Goal: Information Seeking & Learning: Learn about a topic

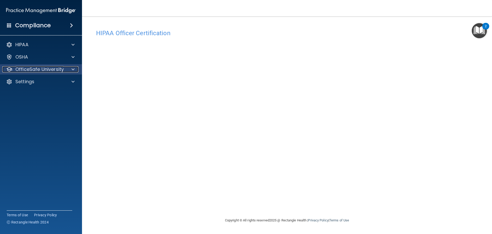
click at [74, 69] on span at bounding box center [73, 69] width 3 height 6
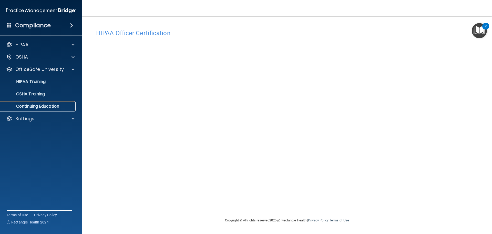
click at [60, 108] on p "Continuing Education" at bounding box center [38, 106] width 70 height 5
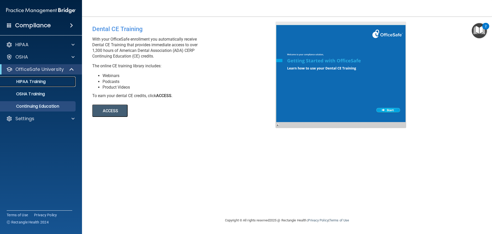
click at [52, 85] on link "HIPAA Training" at bounding box center [35, 81] width 81 height 10
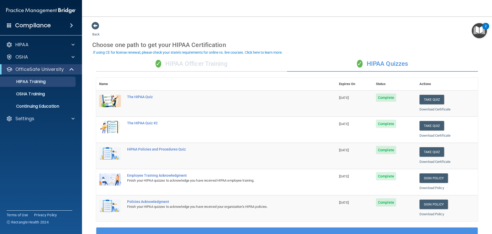
click at [179, 67] on div "✓ HIPAA Officer Training" at bounding box center [191, 63] width 191 height 15
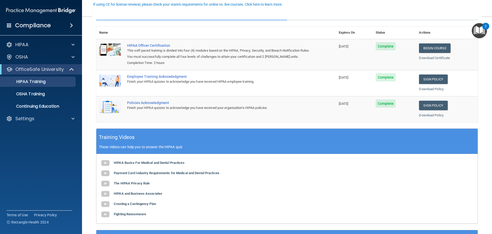
scroll to position [26, 0]
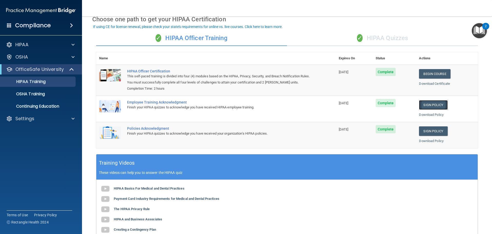
click at [432, 106] on link "Sign Policy" at bounding box center [433, 104] width 28 height 9
click at [433, 131] on link "Sign Policy" at bounding box center [433, 130] width 28 height 9
click at [51, 109] on link "Continuing Education" at bounding box center [35, 106] width 81 height 10
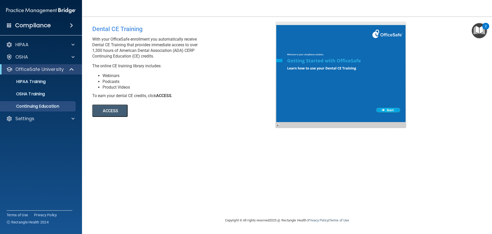
click at [116, 113] on button "ACCESS" at bounding box center [109, 110] width 35 height 12
click at [58, 119] on div "Settings" at bounding box center [34, 118] width 64 height 6
click at [37, 130] on p "My Account" at bounding box center [38, 130] width 70 height 5
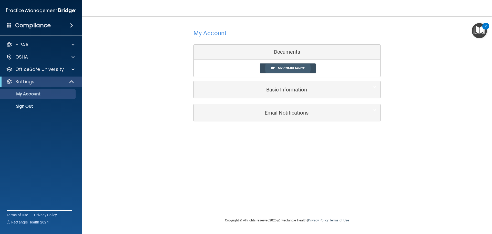
click at [286, 68] on span "My Compliance" at bounding box center [291, 68] width 27 height 4
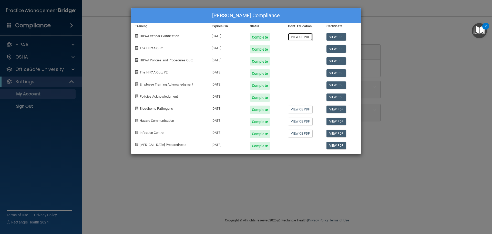
click at [301, 37] on link "View CE PDF" at bounding box center [300, 36] width 24 height 7
click at [303, 109] on link "View CE PDF" at bounding box center [300, 108] width 24 height 7
click at [303, 122] on link "View CE PDF" at bounding box center [300, 120] width 24 height 7
click at [300, 133] on link "View CE PDF" at bounding box center [300, 132] width 24 height 7
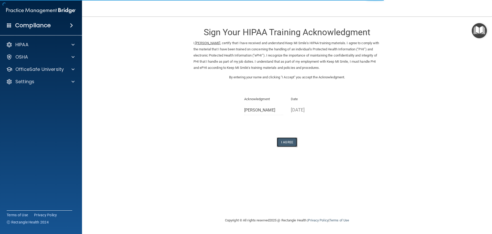
click at [286, 142] on button "I Agree" at bounding box center [287, 141] width 21 height 9
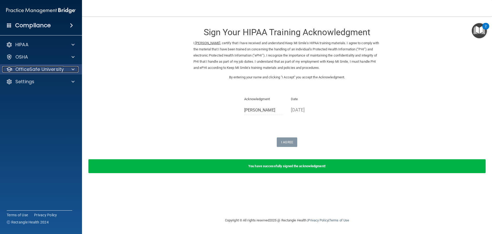
click at [70, 69] on div at bounding box center [72, 69] width 13 height 6
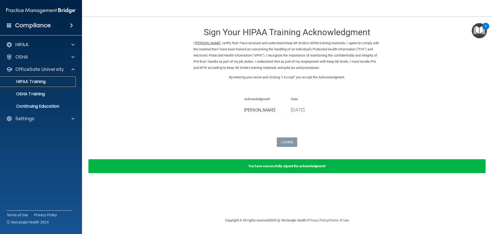
click at [68, 83] on div "HIPAA Training" at bounding box center [38, 81] width 70 height 5
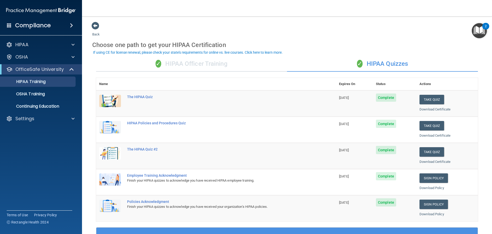
click at [177, 66] on div "✓ HIPAA Officer Training" at bounding box center [191, 63] width 191 height 15
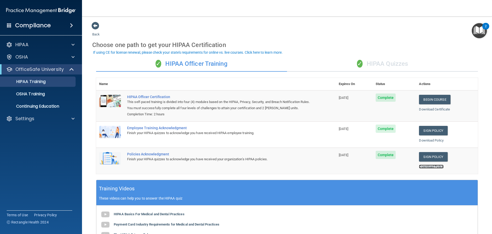
click at [426, 166] on link "Download Policy" at bounding box center [431, 166] width 25 height 4
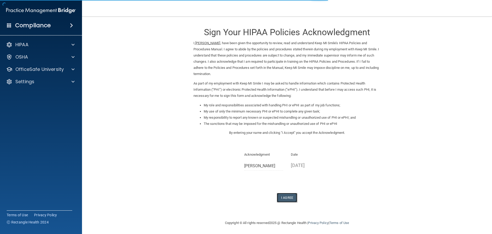
click at [286, 198] on button "I Agree" at bounding box center [287, 197] width 21 height 9
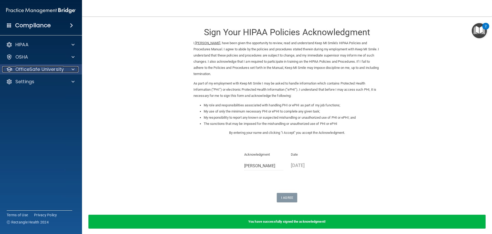
click at [67, 70] on div at bounding box center [72, 69] width 13 height 6
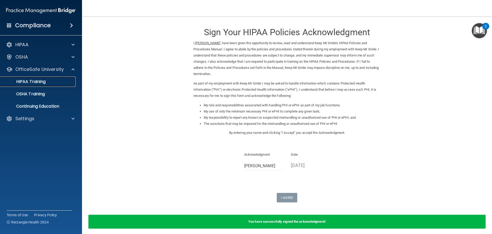
click at [66, 84] on div "HIPAA Training" at bounding box center [38, 81] width 70 height 5
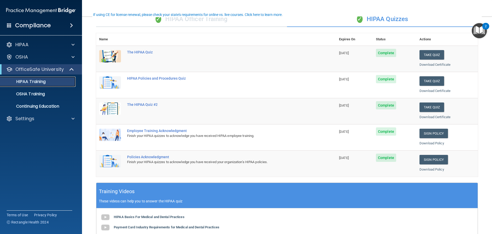
scroll to position [51, 0]
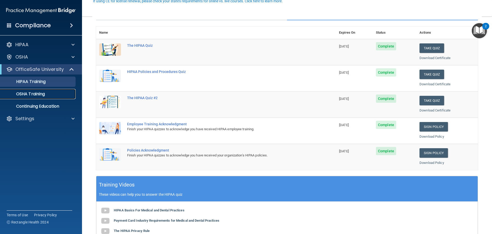
click at [34, 94] on p "OSHA Training" at bounding box center [24, 93] width 42 height 5
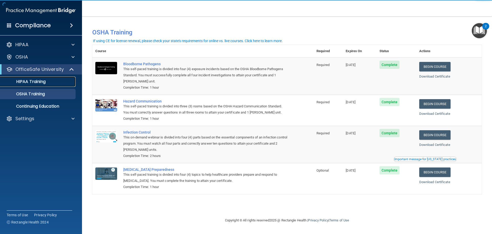
click at [33, 82] on p "HIPAA Training" at bounding box center [24, 81] width 42 height 5
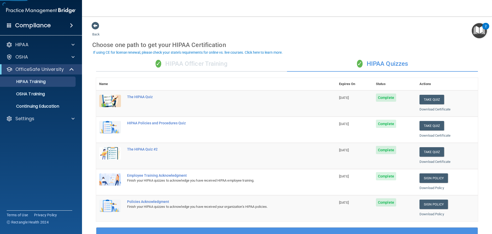
click at [179, 63] on div "✓ HIPAA Officer Training" at bounding box center [191, 63] width 191 height 15
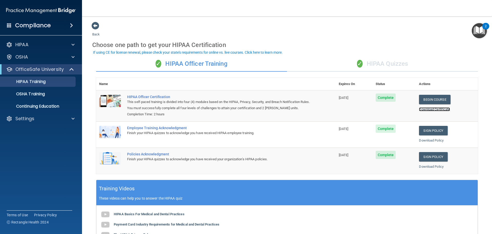
click at [433, 109] on link "Download Certificate" at bounding box center [434, 109] width 31 height 4
